Goal: Check status: Check status

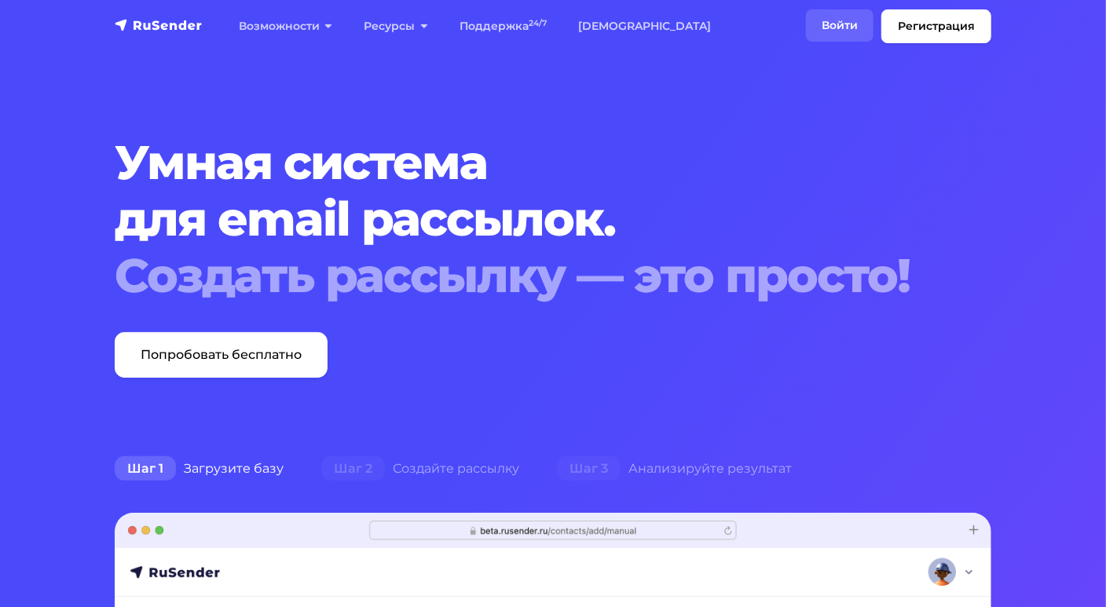
click at [812, 24] on link "Войти" at bounding box center [840, 25] width 68 height 32
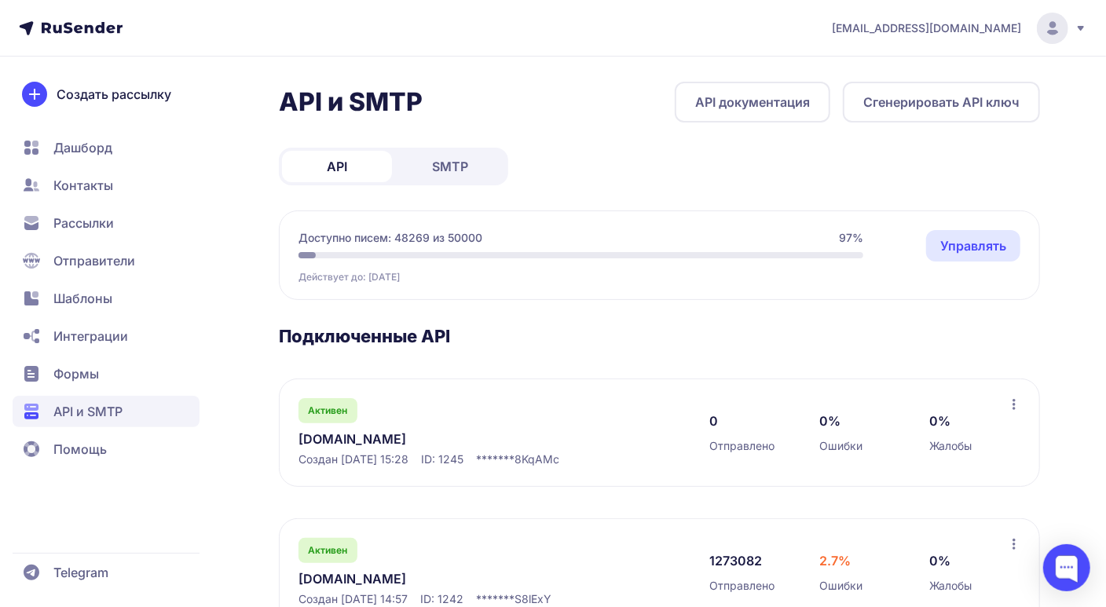
click at [327, 579] on link "[DOMAIN_NAME]" at bounding box center [459, 579] width 322 height 19
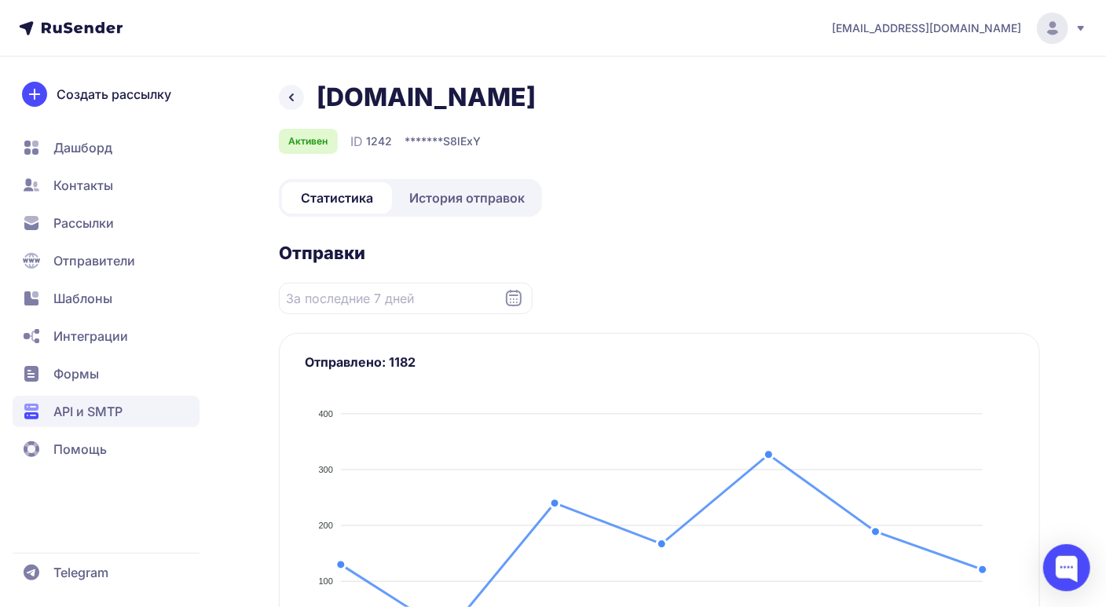
click at [412, 192] on span "История отправок" at bounding box center [466, 198] width 115 height 19
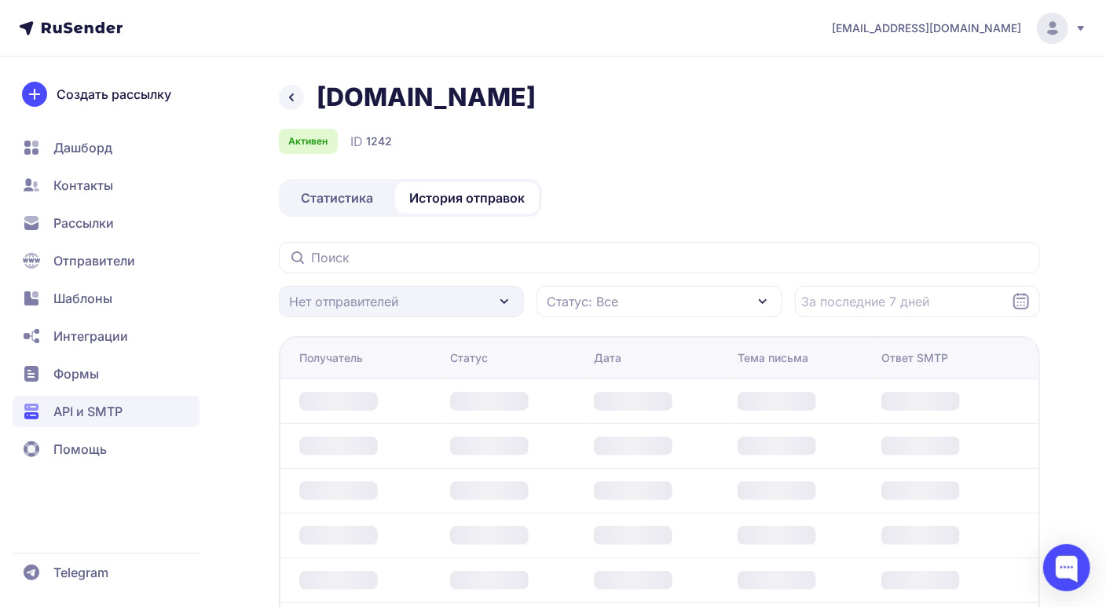
click at [396, 238] on div "[DOMAIN_NAME] Активен ID 1242 Статистика История отправок Нет отправителей Стат…" at bounding box center [659, 474] width 761 height 784
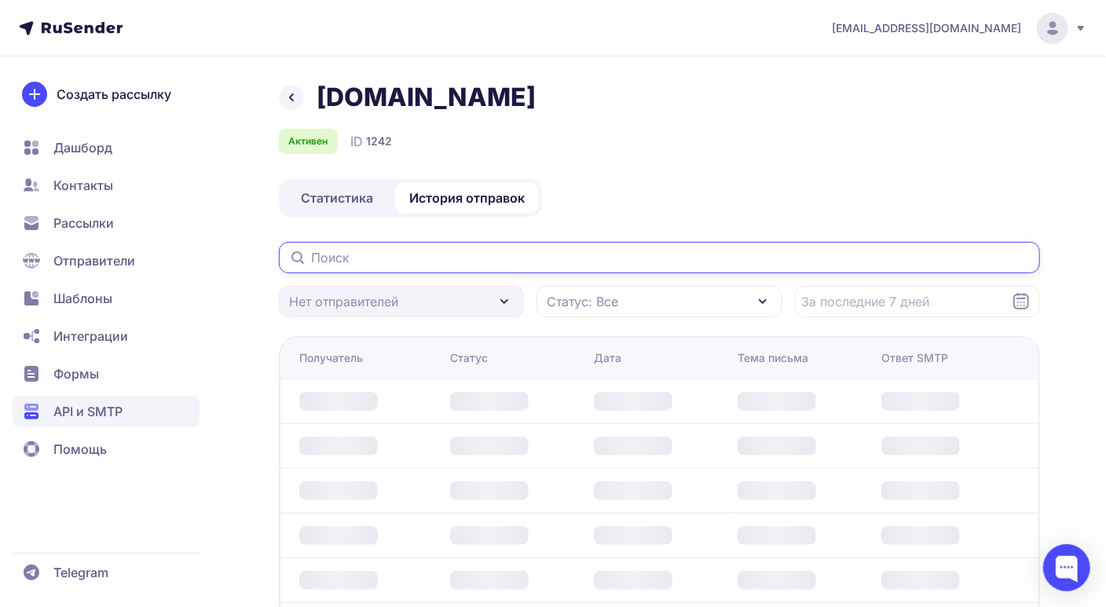
click at [394, 251] on input "text" at bounding box center [659, 257] width 761 height 31
paste input "[EMAIL_ADDRESS][DOMAIN_NAME]"
click at [509, 253] on input "[EMAIL_ADDRESS][DOMAIN_NAME]" at bounding box center [659, 257] width 761 height 31
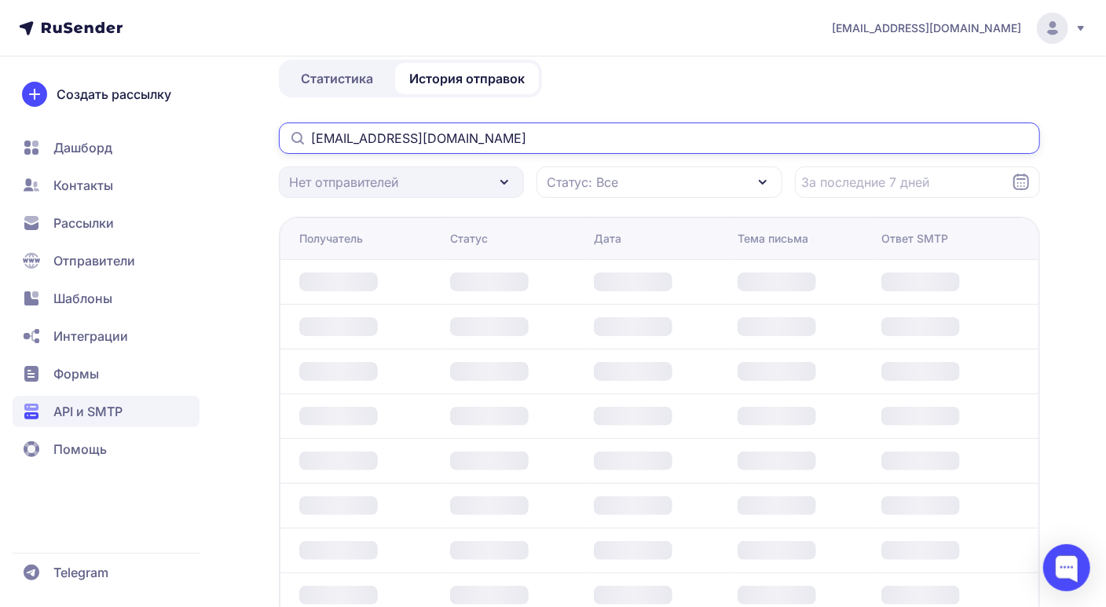
scroll to position [17, 0]
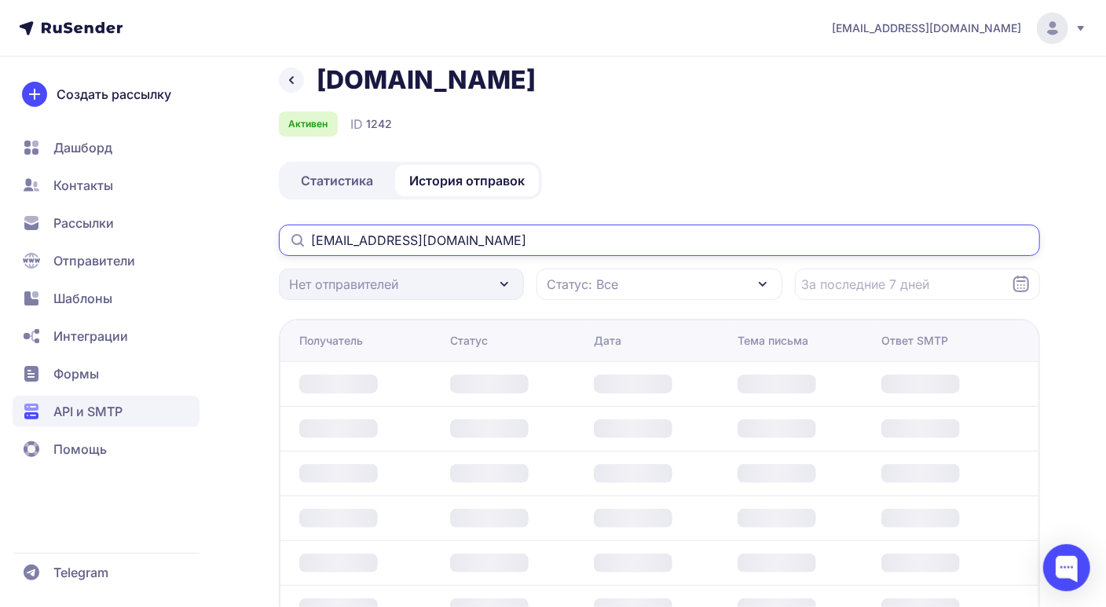
click at [464, 249] on input "[EMAIL_ADDRESS][DOMAIN_NAME]" at bounding box center [659, 240] width 761 height 31
type input "[EMAIL_ADDRESS][DOMAIN_NAME]"
